Goal: Task Accomplishment & Management: Manage account settings

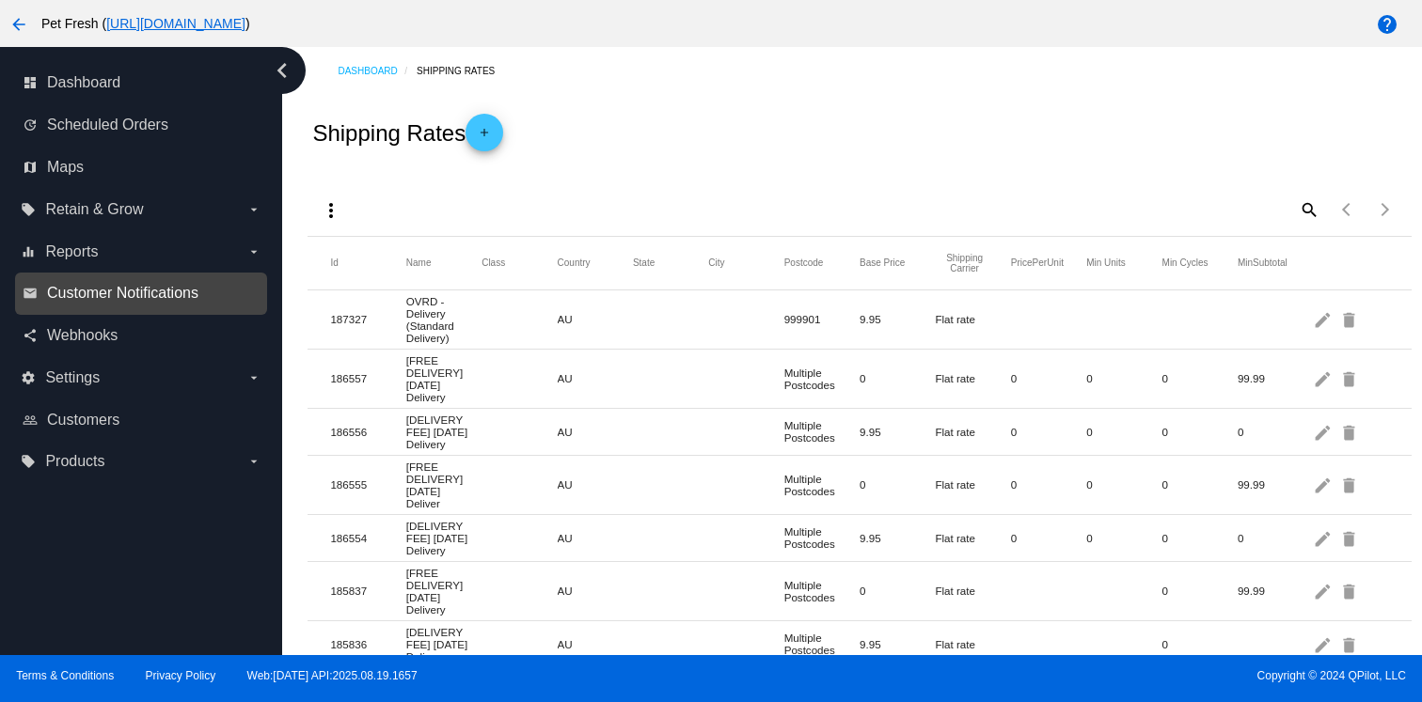
click at [159, 298] on span "Customer Notifications" at bounding box center [122, 293] width 151 height 17
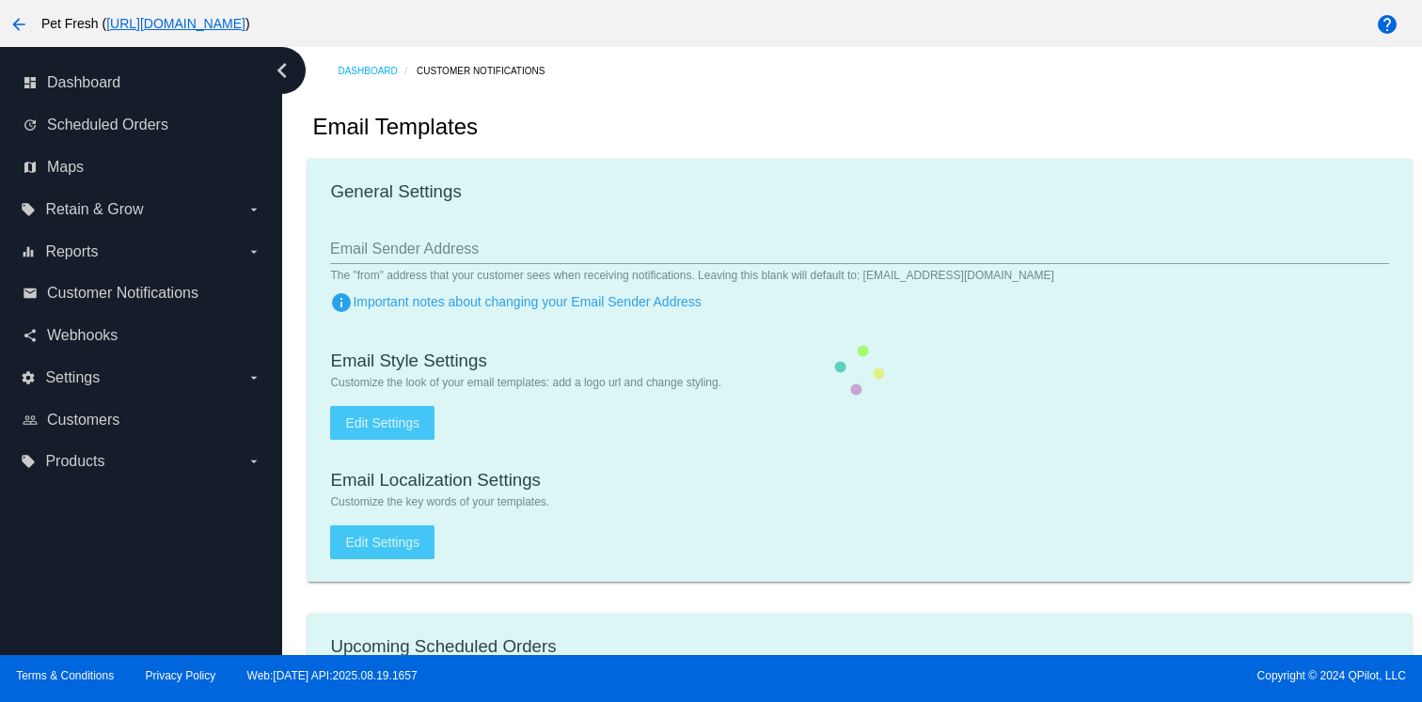
type input "[EMAIL_ADDRESS][DOMAIN_NAME]"
checkbox input "true"
type input "[EMAIL_ADDRESS][DOMAIN_NAME]"
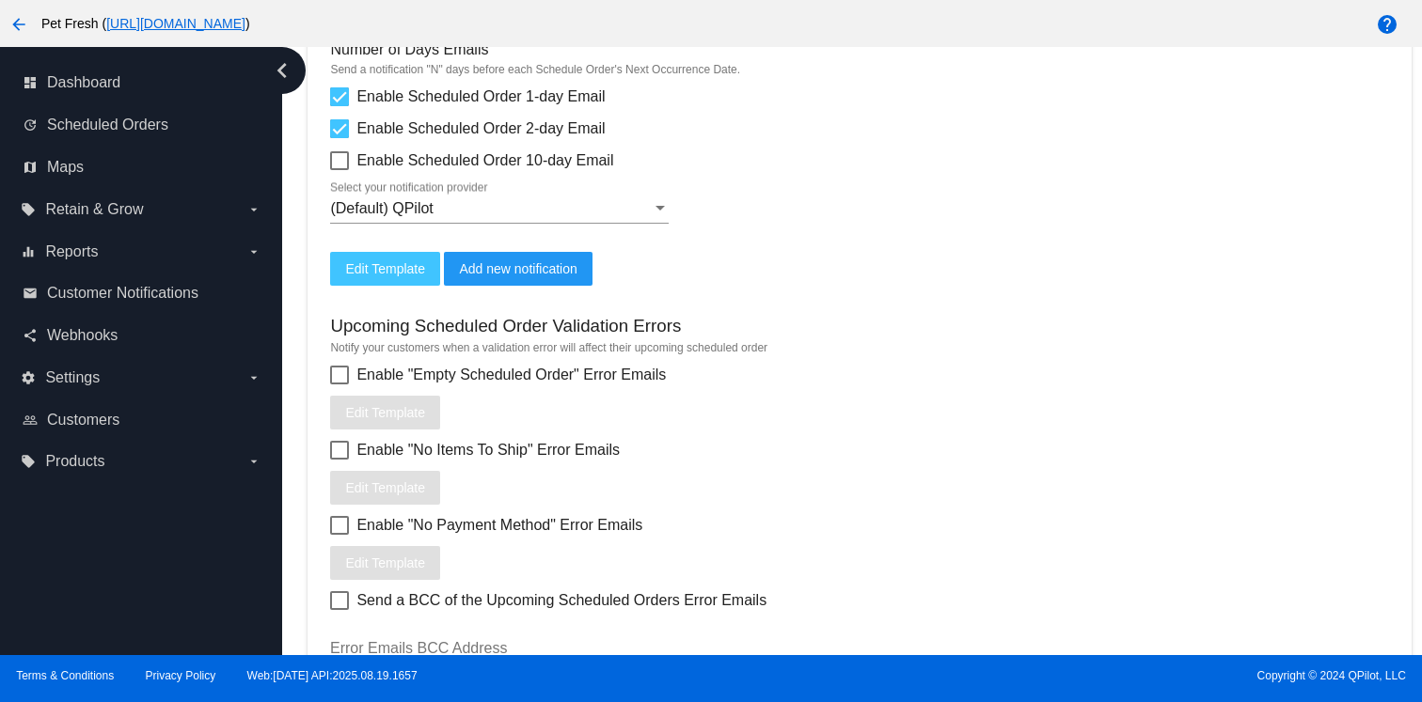
scroll to position [633, 0]
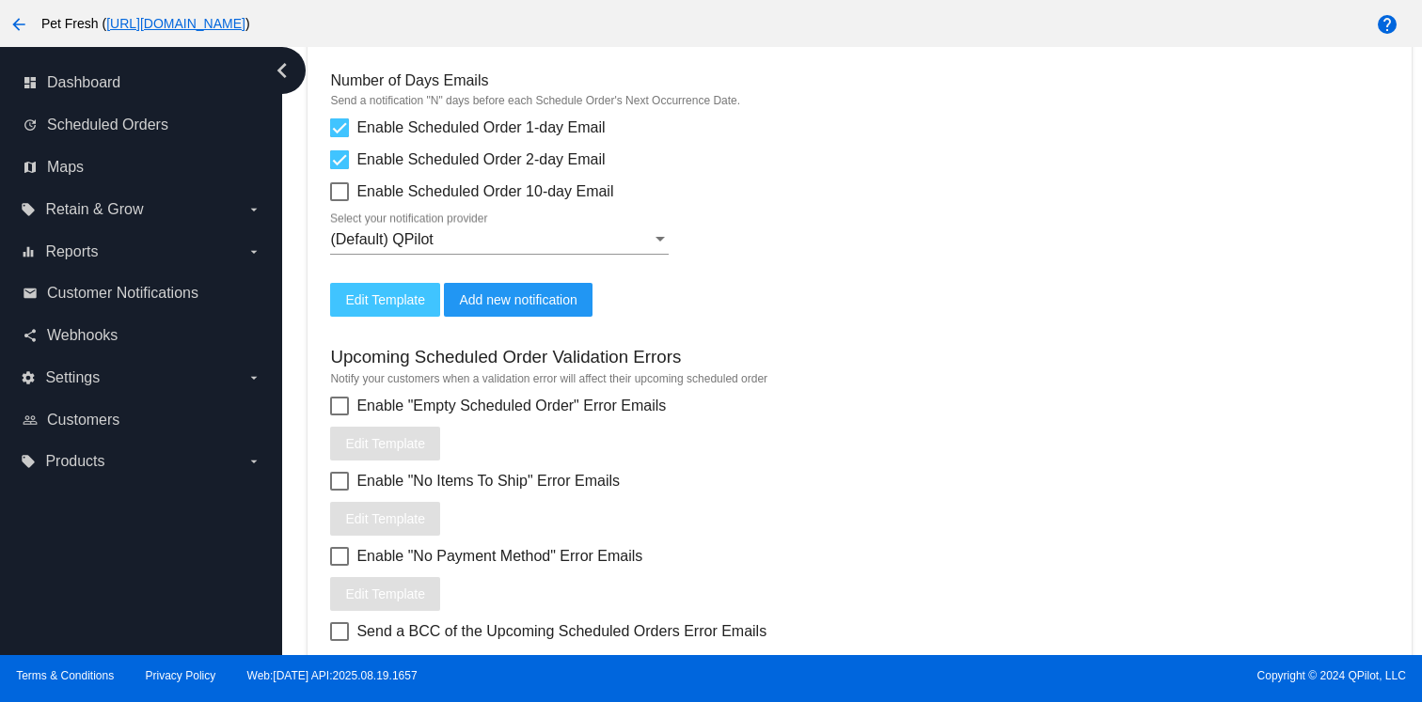
click at [18, 25] on mat-icon "arrow_back" at bounding box center [19, 24] width 23 height 23
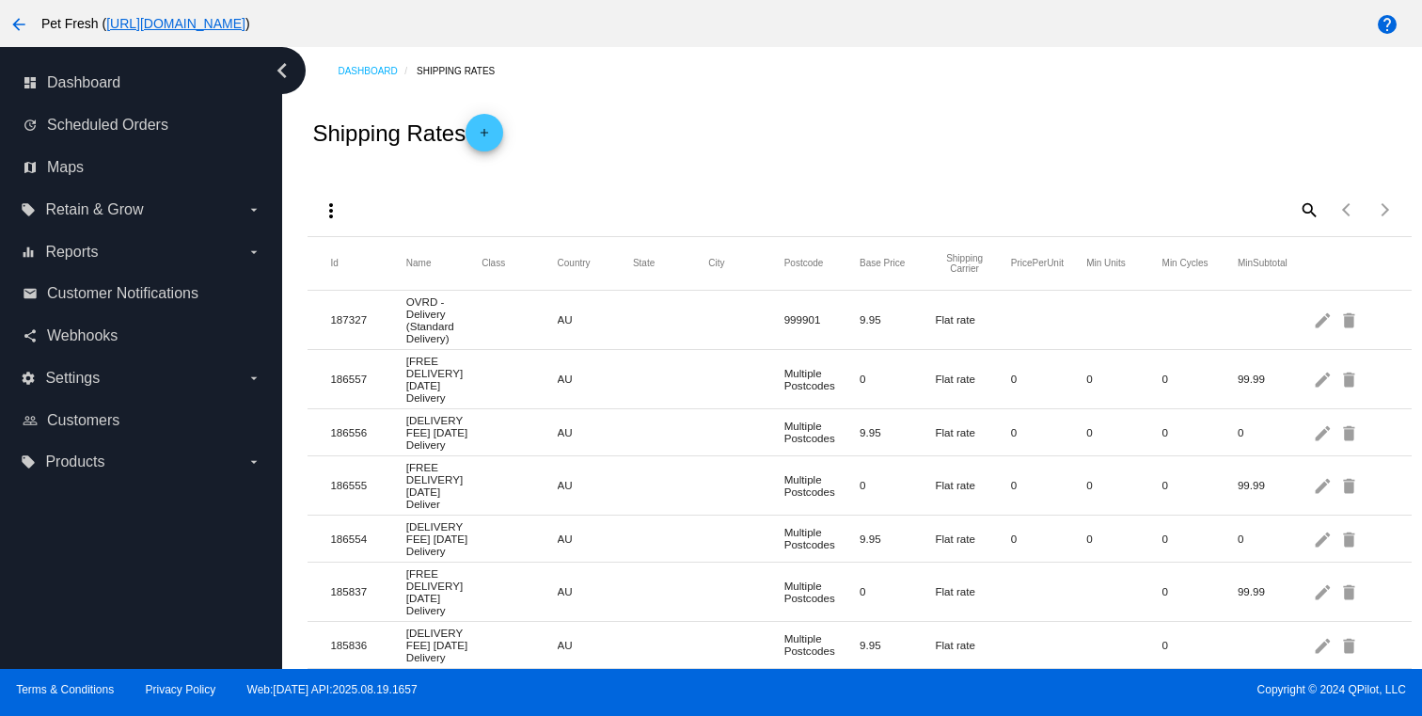
click at [1304, 214] on mat-icon "search" at bounding box center [1308, 209] width 23 height 29
click at [16, 18] on mat-icon "arrow_back" at bounding box center [19, 24] width 23 height 23
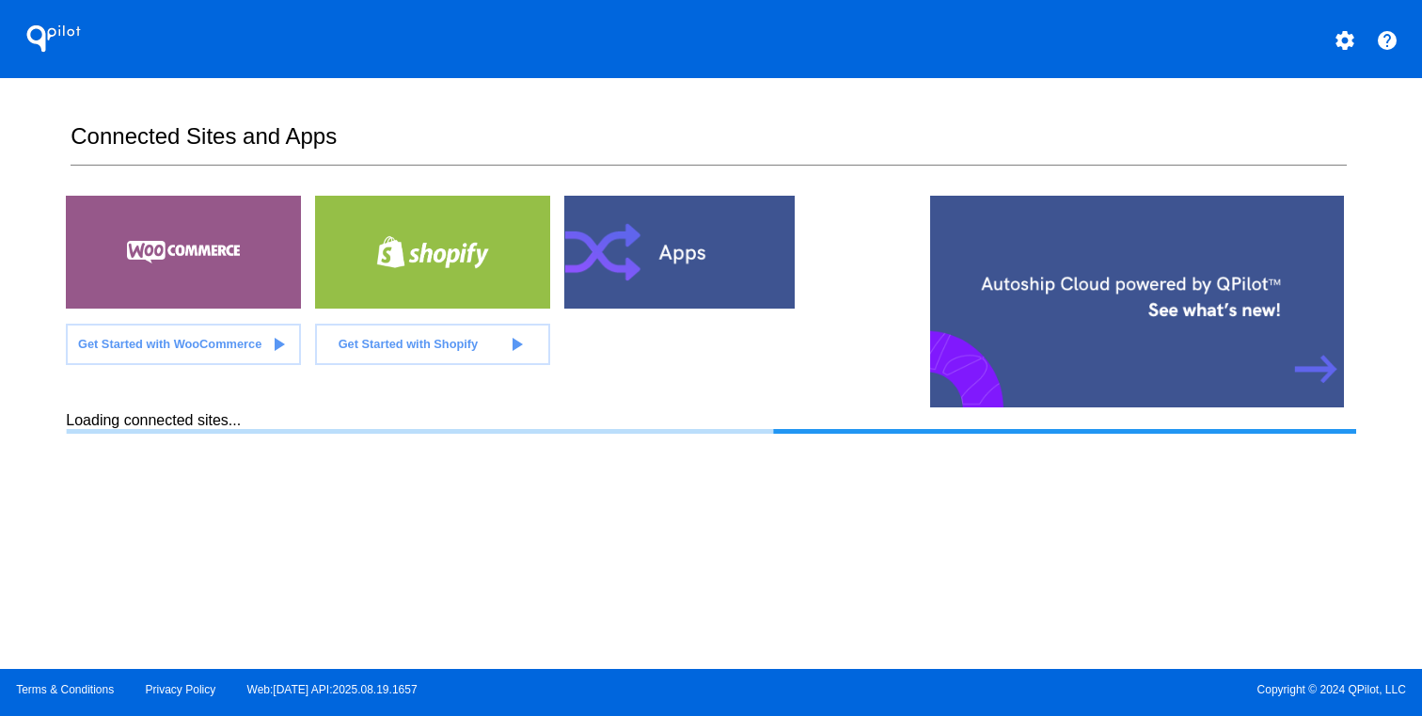
click at [667, 252] on div at bounding box center [681, 252] width 235 height 113
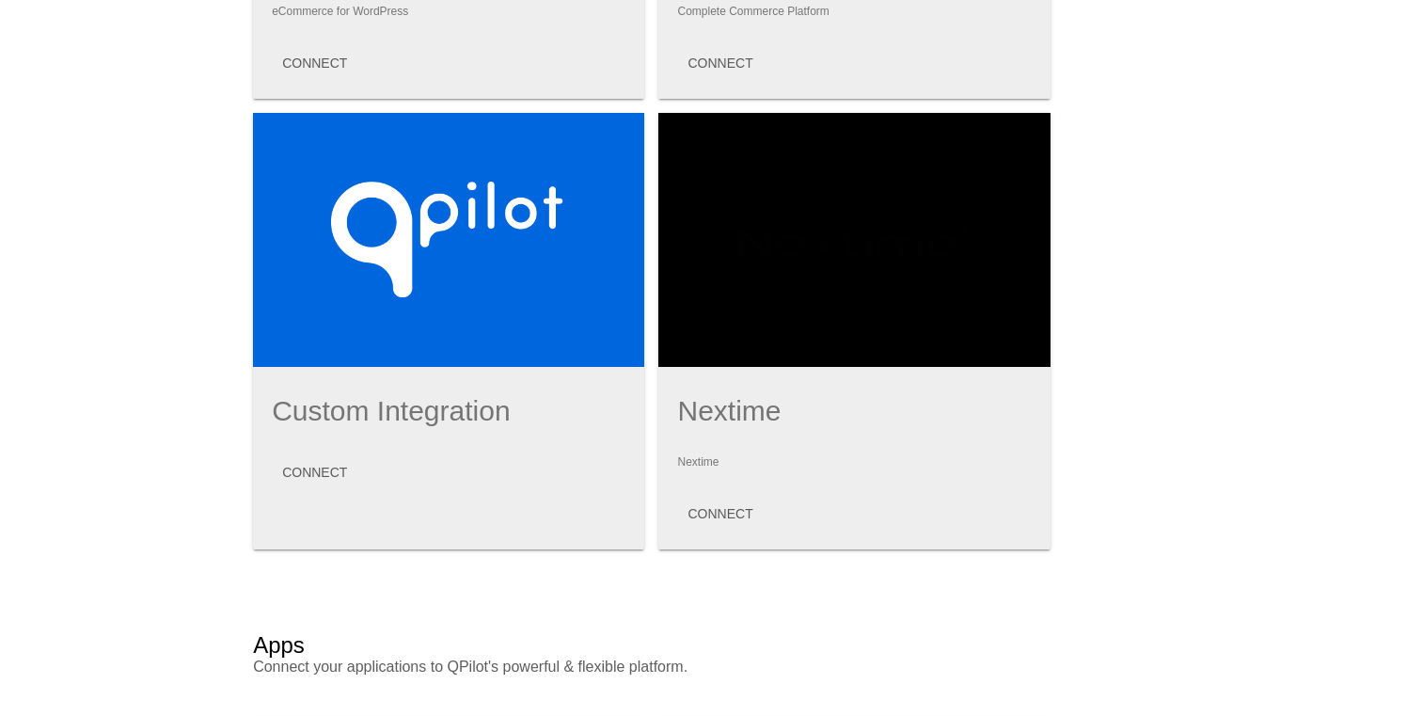
scroll to position [611, 0]
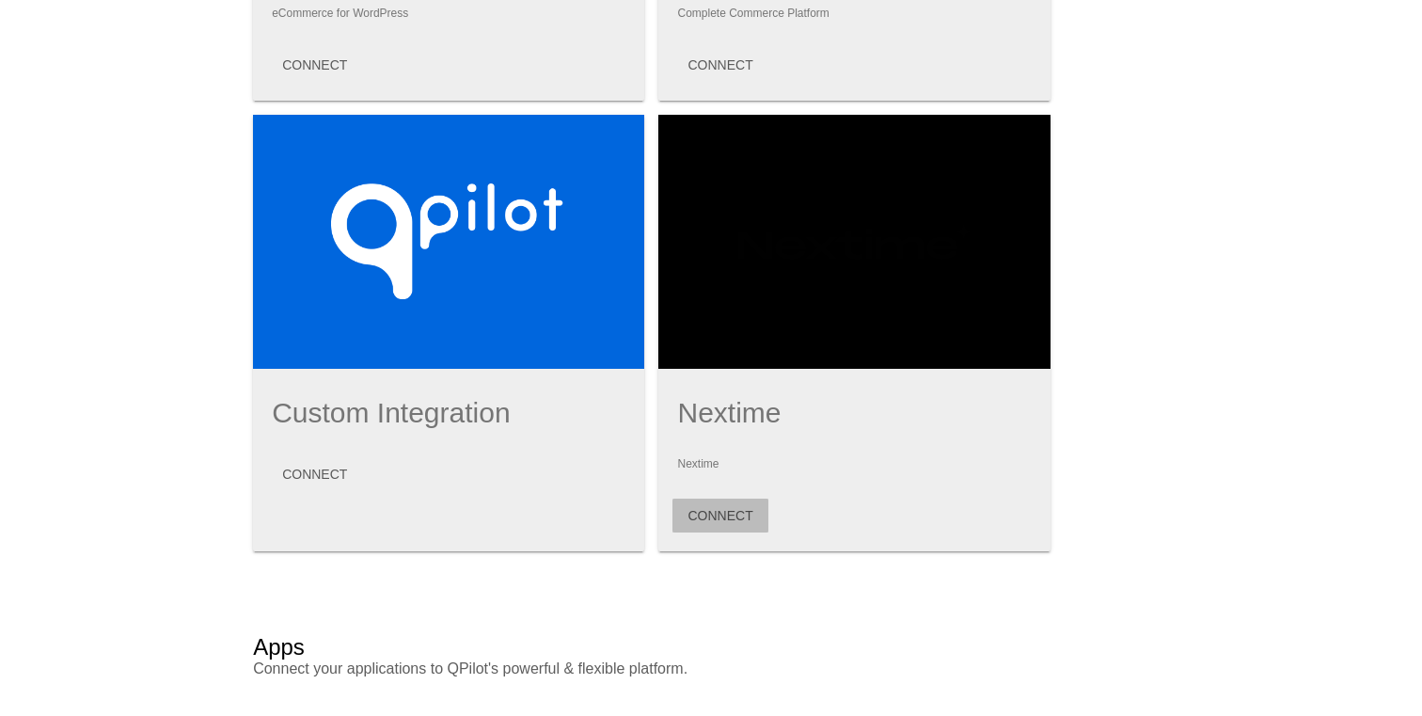
click at [730, 530] on button "CONNECT" at bounding box center [719, 515] width 95 height 34
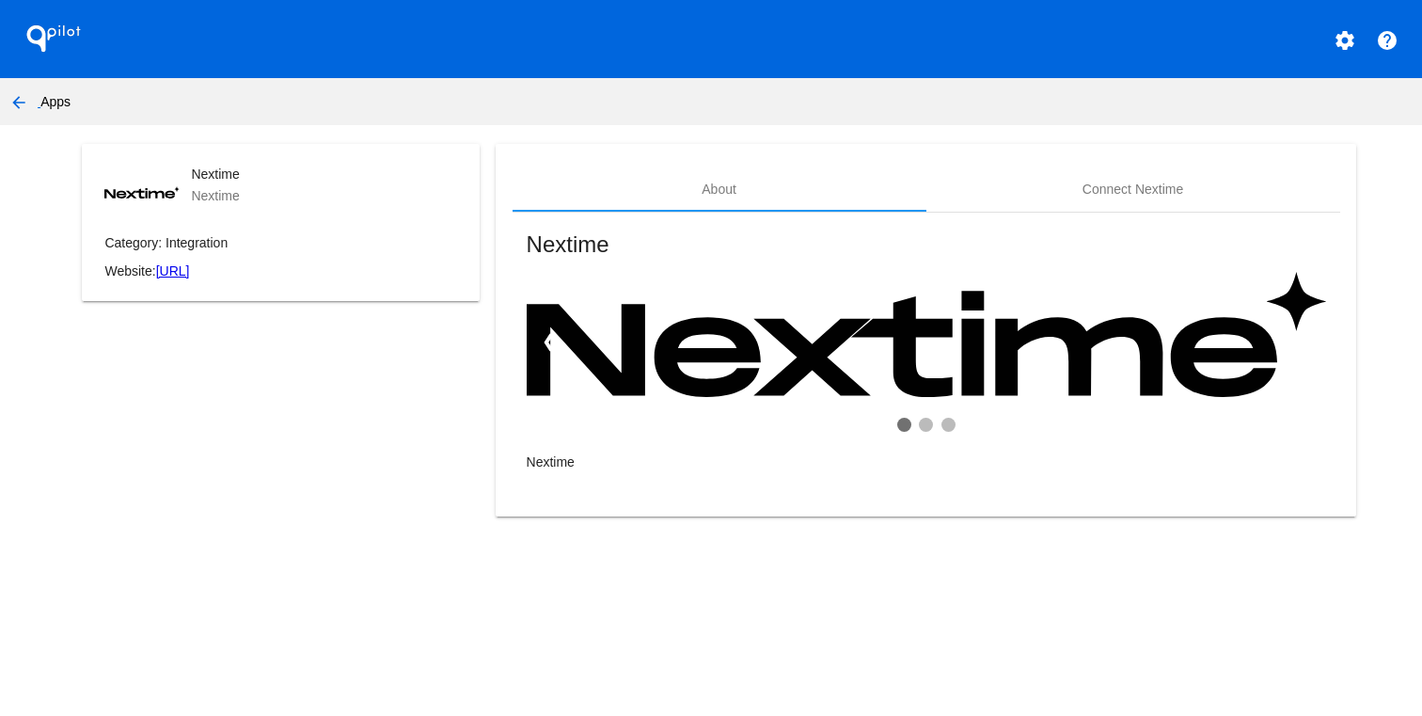
click at [190, 278] on link "https://api.nextime.ai" at bounding box center [173, 270] width 34 height 15
click at [487, 291] on div "Nextime Nextime Category: Integration Website: https://api.nextime.ai" at bounding box center [281, 342] width 430 height 396
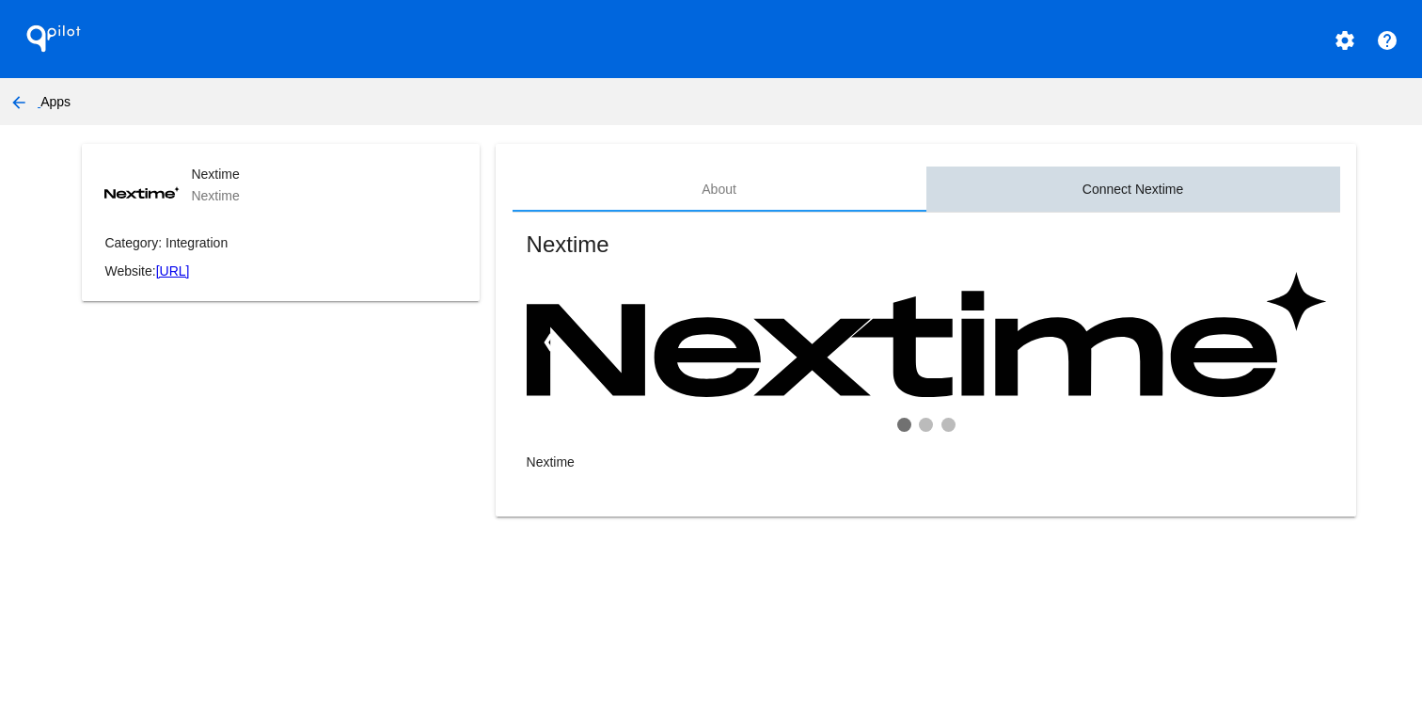
click at [1242, 191] on div "Connect Nextime" at bounding box center [1133, 188] width 414 height 45
